Goal: Transaction & Acquisition: Purchase product/service

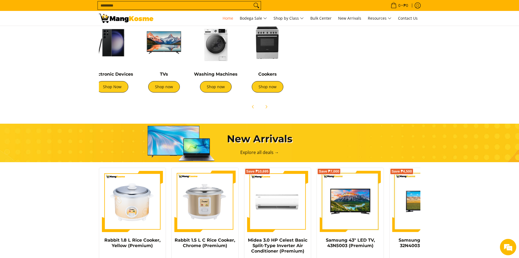
scroll to position [0, 182]
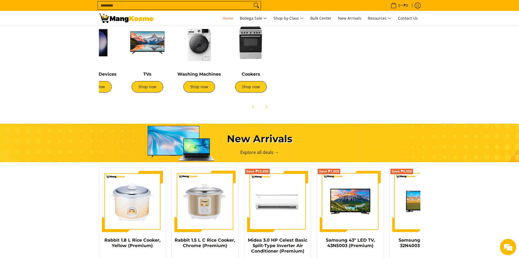
drag, startPoint x: 366, startPoint y: 71, endPoint x: 161, endPoint y: 104, distance: 207.7
click at [161, 104] on div "Air Conditioners Shop now Refrigerators Shop now Shop now" at bounding box center [260, 65] width 333 height 96
click at [204, 88] on link "Shop now" at bounding box center [199, 86] width 32 height 11
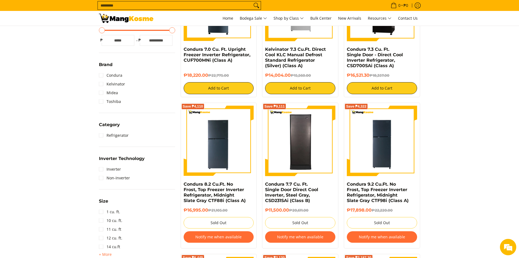
scroll to position [245, 0]
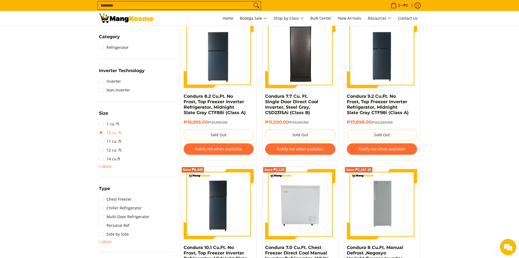
click at [101, 133] on link "10 cu. ft." at bounding box center [110, 132] width 23 height 9
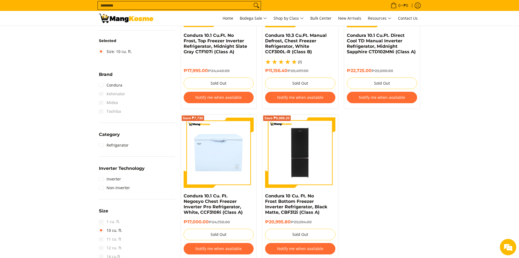
scroll to position [240, 0]
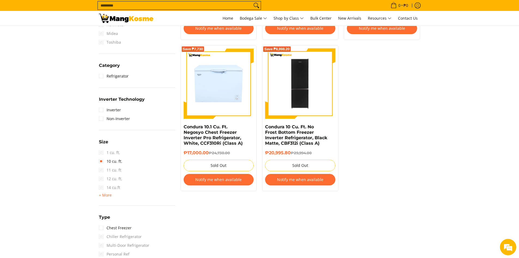
click at [102, 152] on span "1 cu. ft." at bounding box center [109, 152] width 21 height 9
click at [101, 163] on link "10 cu. ft." at bounding box center [110, 161] width 23 height 9
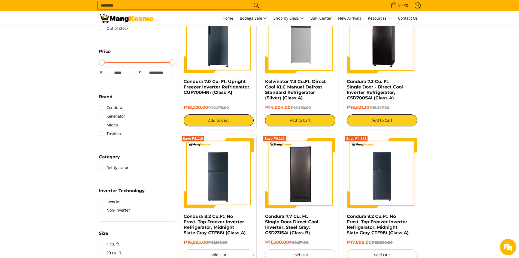
scroll to position [186, 0]
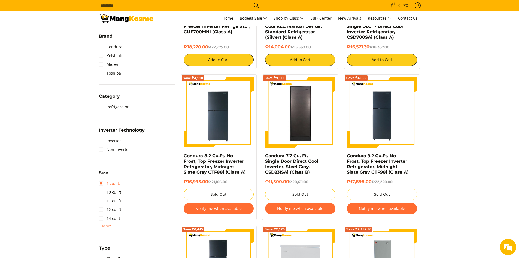
click at [103, 182] on link "1 cu. ft." at bounding box center [109, 183] width 21 height 9
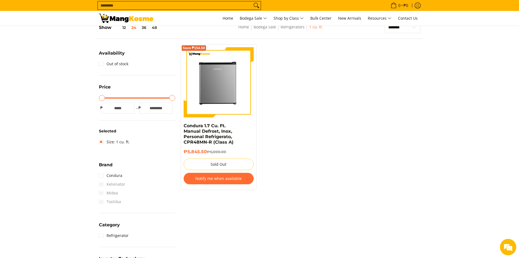
scroll to position [77, 0]
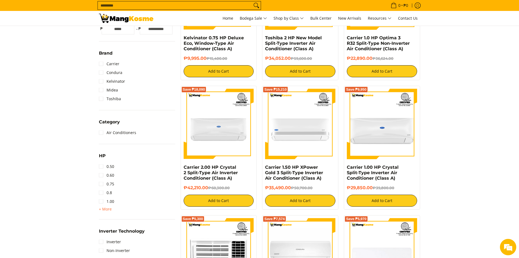
scroll to position [109, 0]
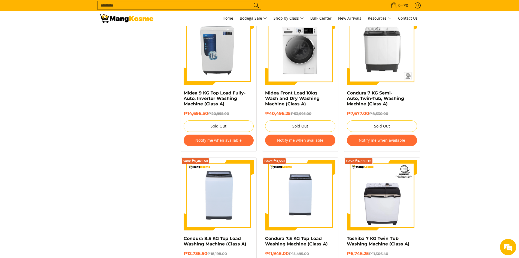
scroll to position [791, 0]
